Goal: Obtain resource: Download file/media

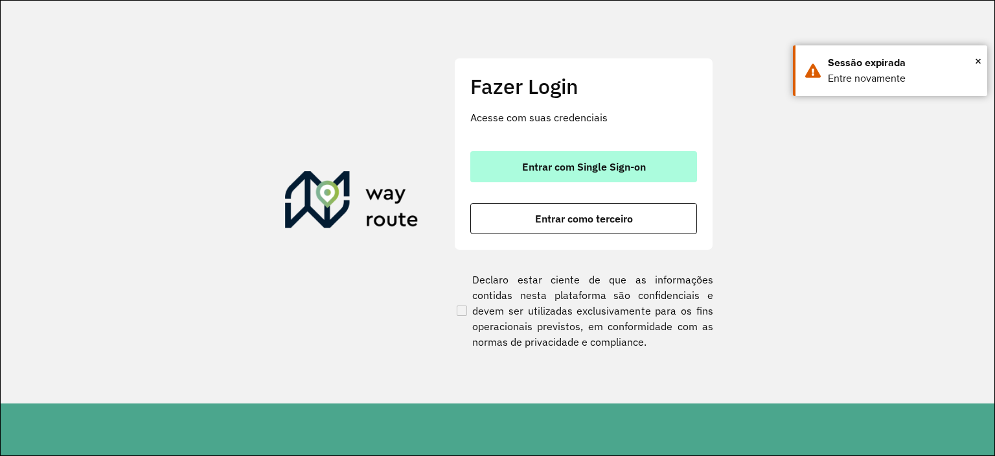
click at [632, 168] on span "Entrar com Single Sign-on" at bounding box center [584, 166] width 124 height 10
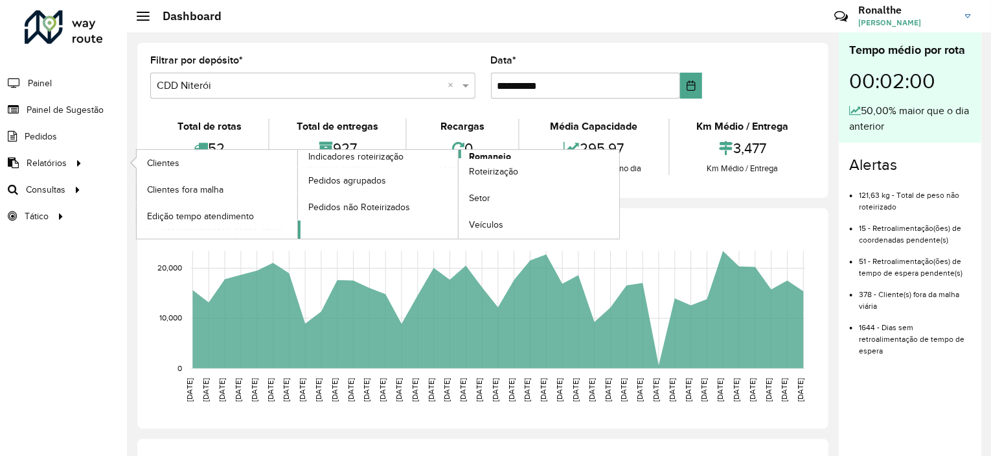
click at [479, 153] on span "Romaneio" at bounding box center [490, 157] width 42 height 14
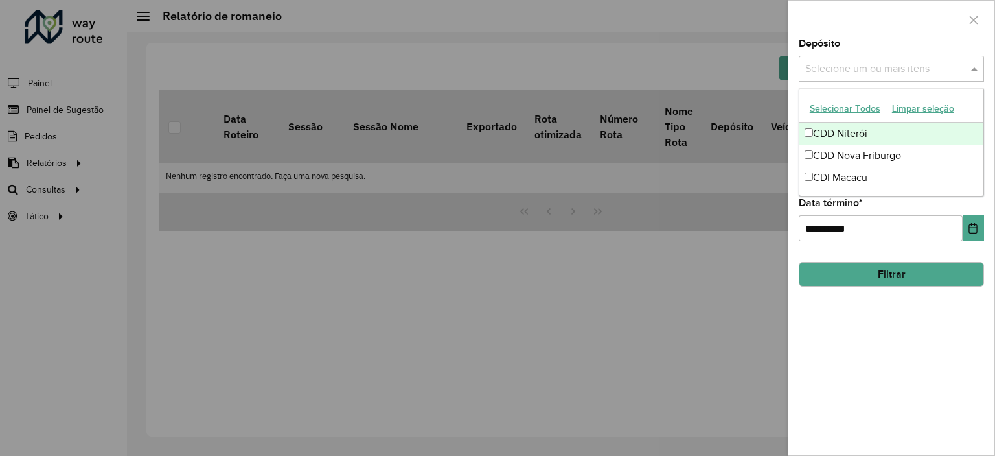
click at [851, 74] on input "text" at bounding box center [885, 70] width 166 height 16
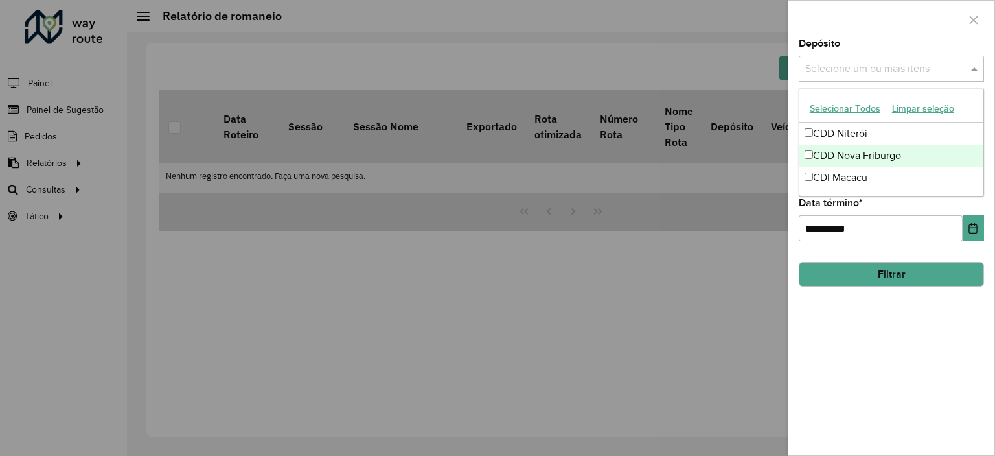
click at [827, 153] on div "CDD Nova Friburgo" at bounding box center [892, 155] width 184 height 22
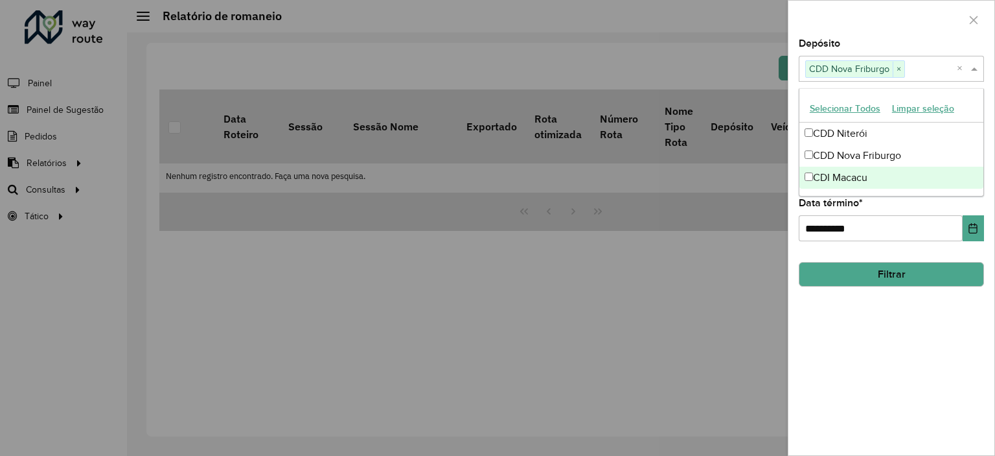
click at [835, 322] on div "**********" at bounding box center [892, 247] width 206 height 416
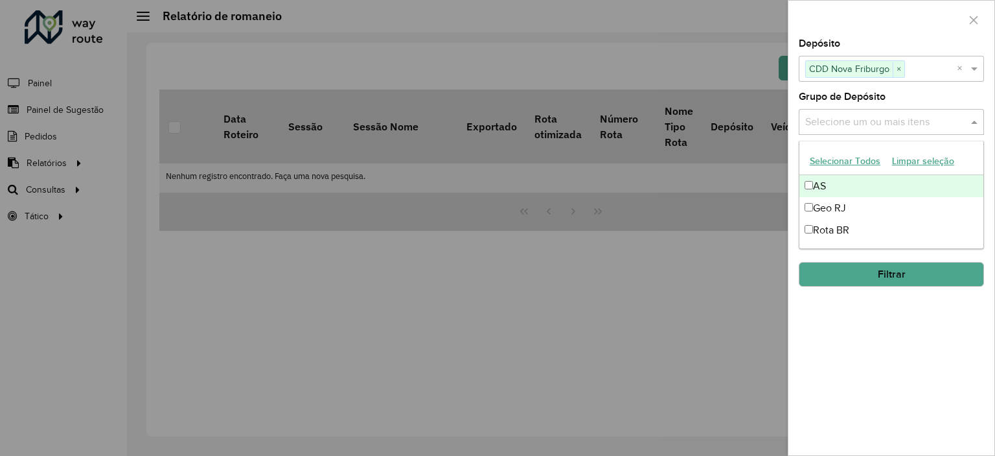
click at [858, 117] on input "text" at bounding box center [885, 123] width 166 height 16
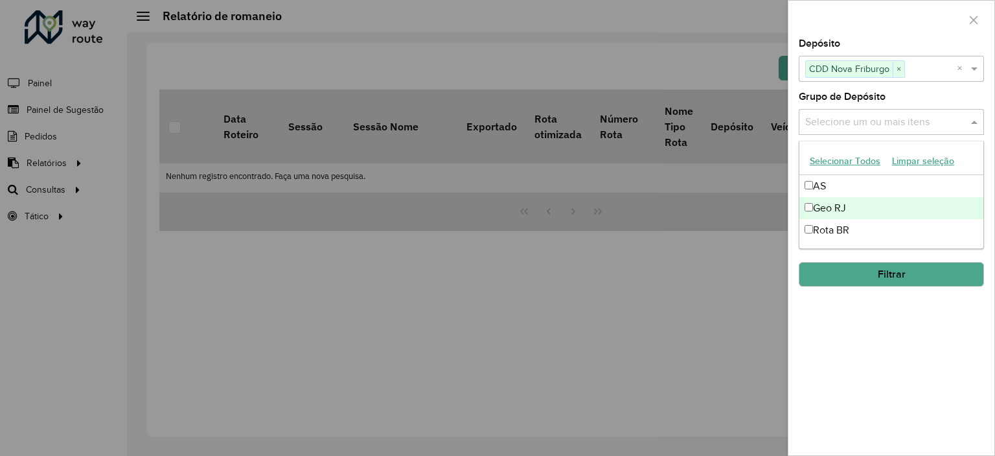
click at [833, 207] on div "Geo RJ" at bounding box center [892, 208] width 184 height 22
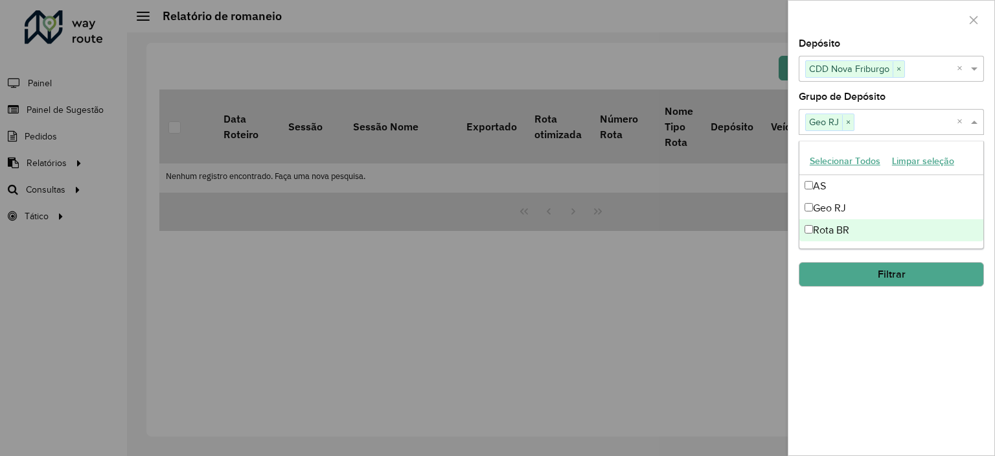
click at [910, 282] on button "Filtrar" at bounding box center [891, 274] width 185 height 25
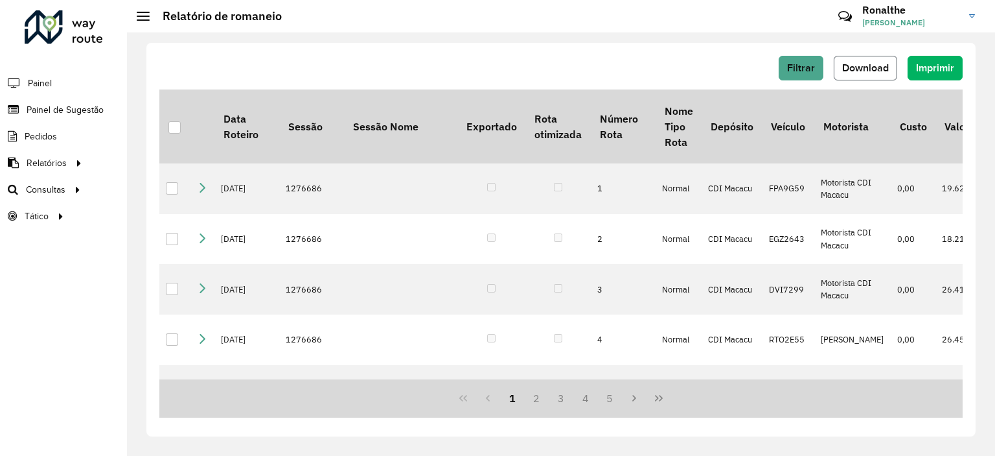
click at [862, 69] on span "Download" at bounding box center [865, 67] width 47 height 11
